Goal: Task Accomplishment & Management: Manage account settings

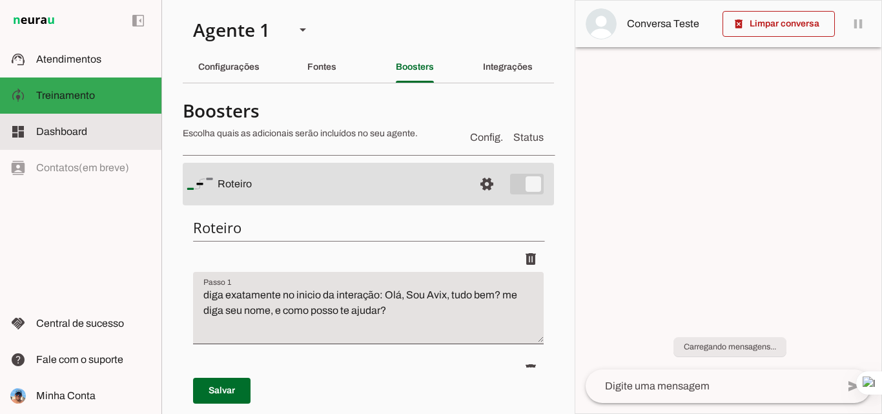
click at [75, 391] on span "Minha Conta" at bounding box center [65, 395] width 59 height 11
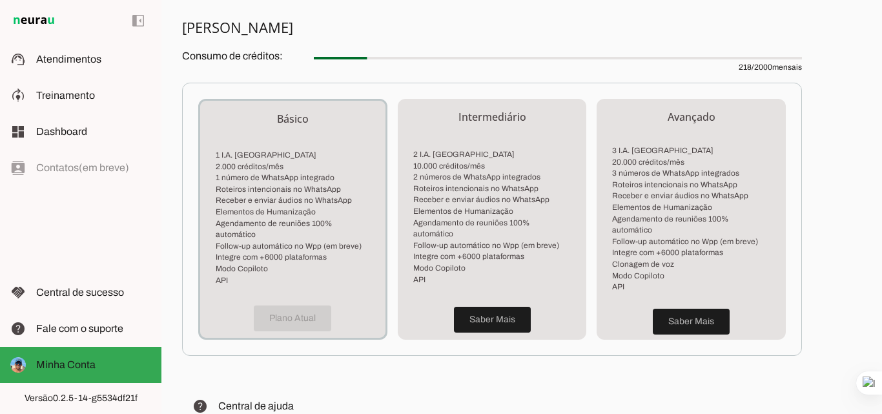
scroll to position [313, 0]
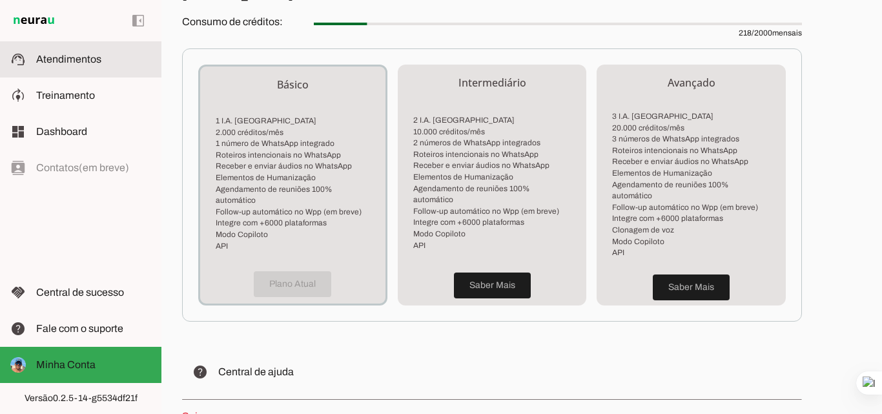
click at [68, 63] on span "Atendimentos" at bounding box center [68, 59] width 65 height 11
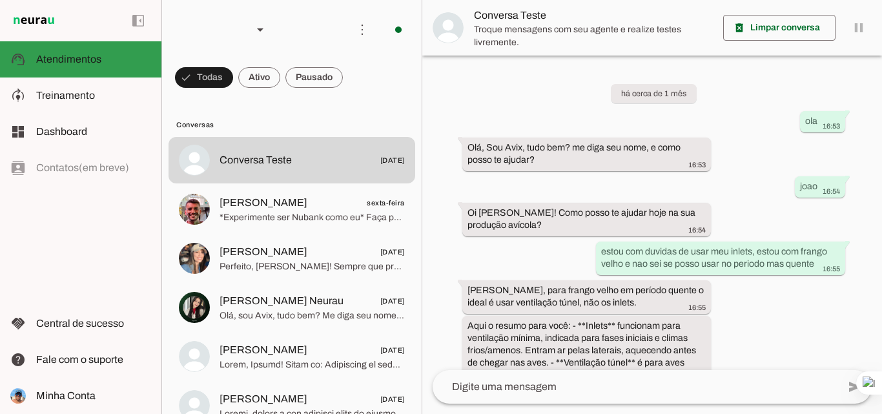
scroll to position [799, 0]
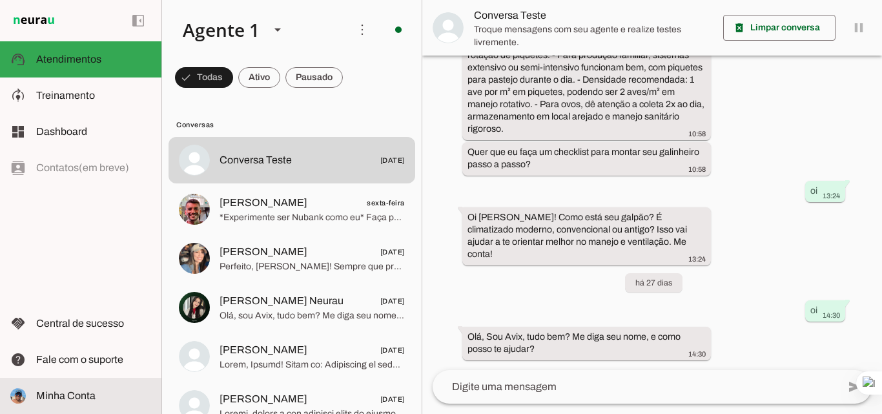
click at [75, 403] on slot at bounding box center [93, 395] width 115 height 15
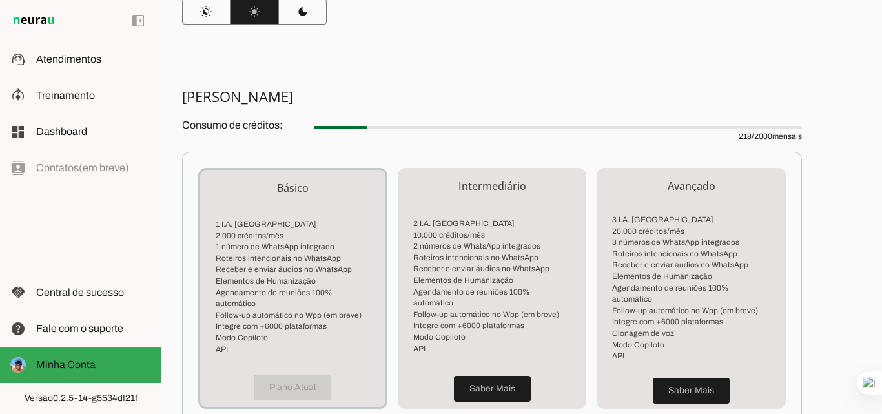
scroll to position [185, 0]
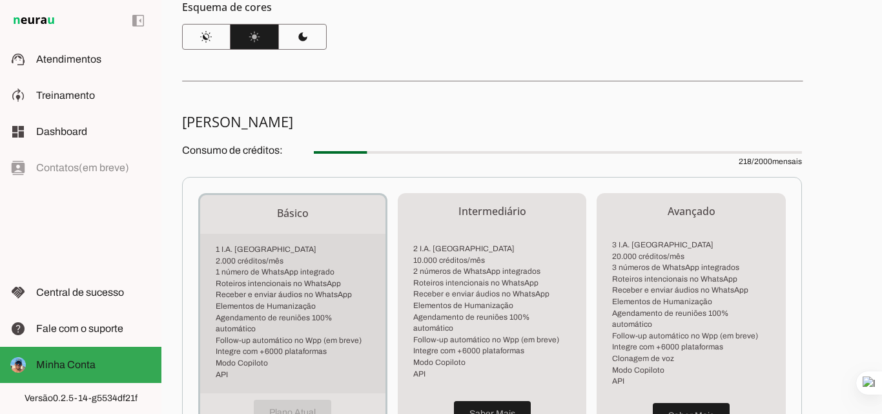
click at [306, 286] on li "Roteiros intencionais no WhatsApp" at bounding box center [293, 284] width 154 height 12
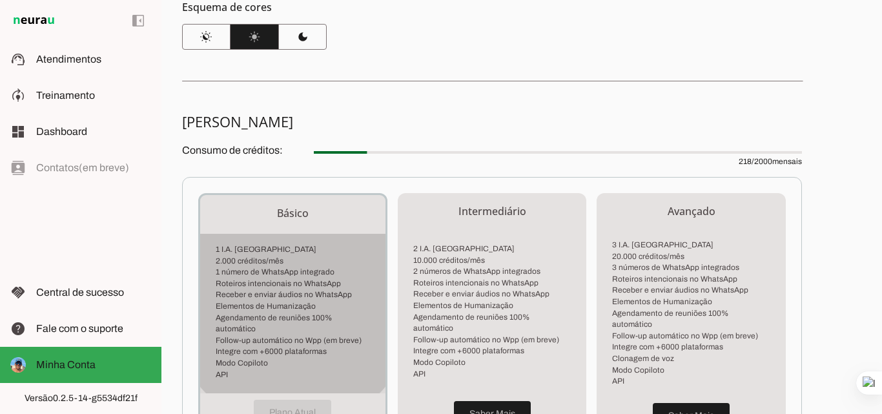
click at [306, 286] on li "Roteiros intencionais no WhatsApp" at bounding box center [293, 284] width 154 height 12
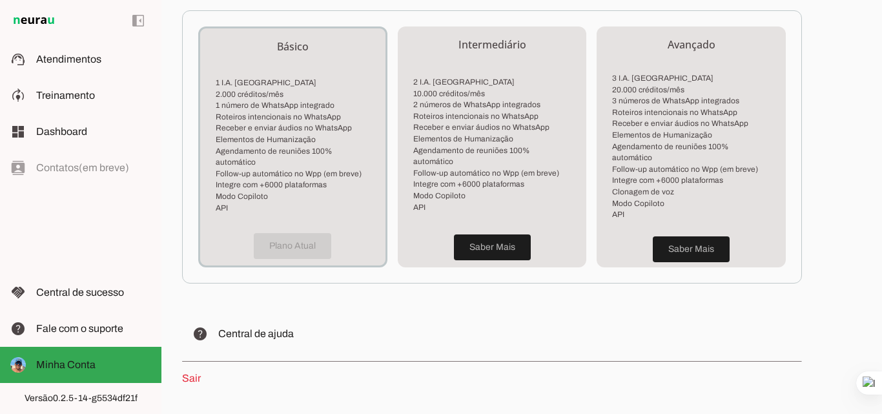
scroll to position [362, 0]
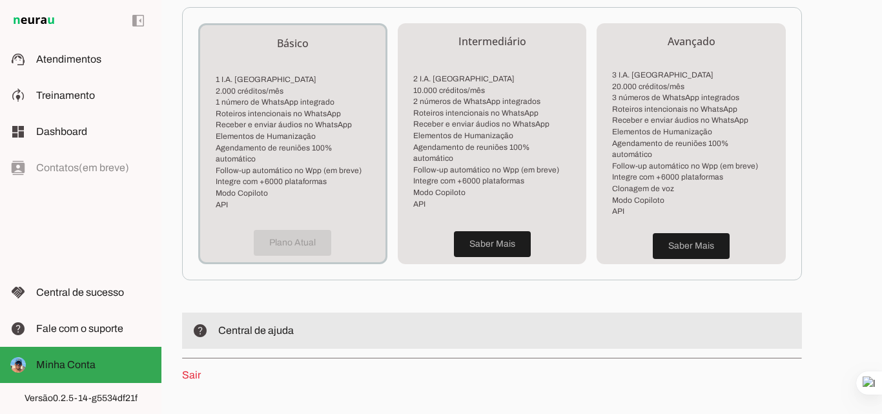
click at [290, 325] on span "Central de ajuda" at bounding box center [256, 330] width 76 height 11
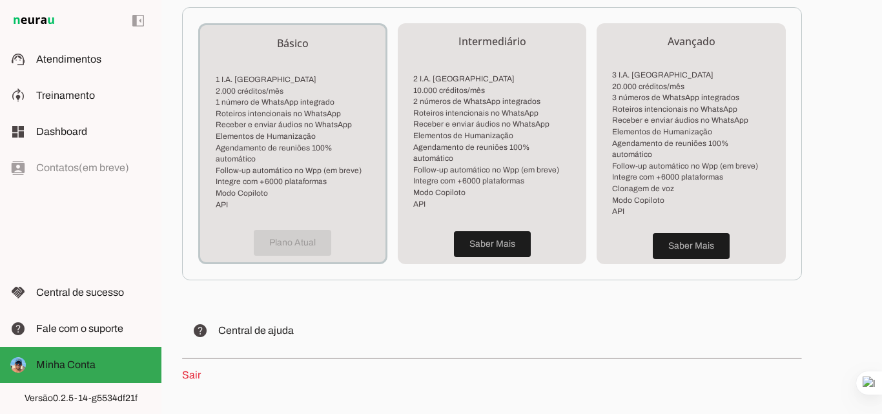
scroll to position [384, 0]
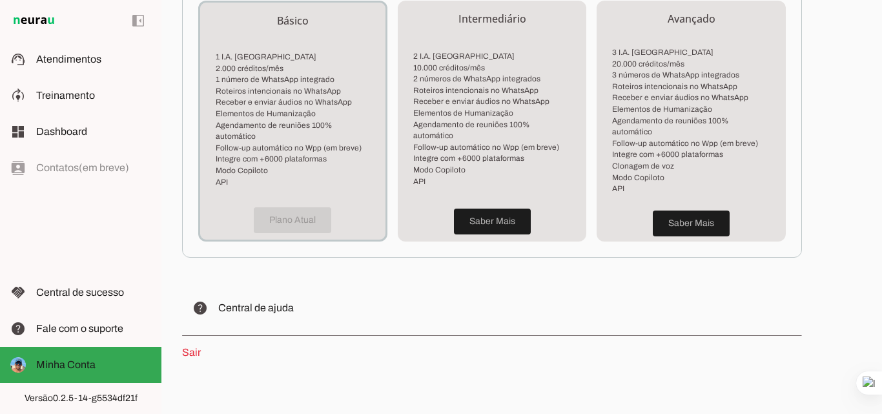
click at [630, 268] on section "[PERSON_NAME] Consumo de créditos: 218 / 2000 mensais Básico 1 I.A. Neurau 2.00…" at bounding box center [492, 137] width 620 height 448
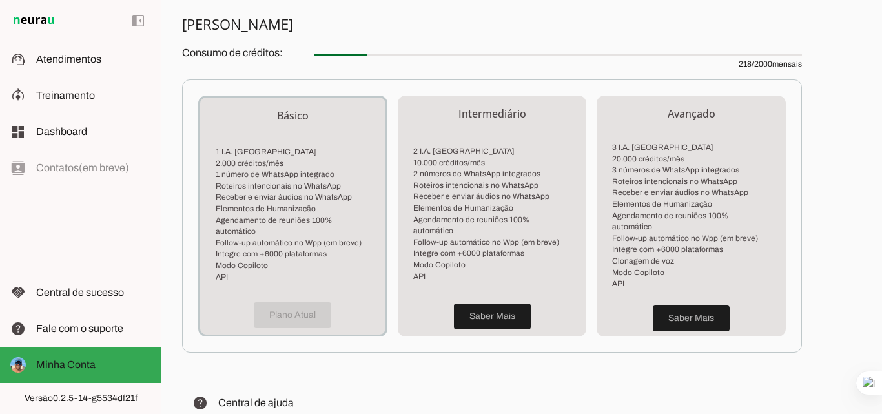
scroll to position [293, 0]
